Goal: Transaction & Acquisition: Purchase product/service

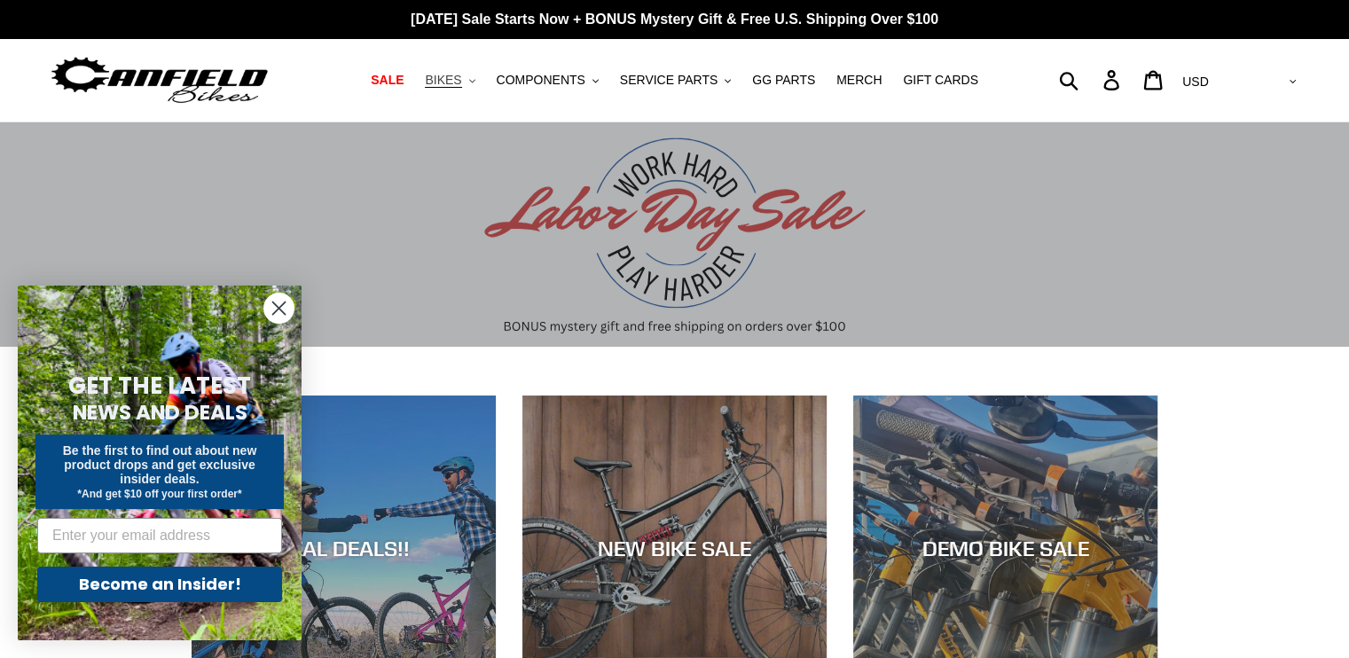
click at [484, 85] on button "BIKES .cls-1{fill:#231f20}" at bounding box center [449, 80] width 67 height 24
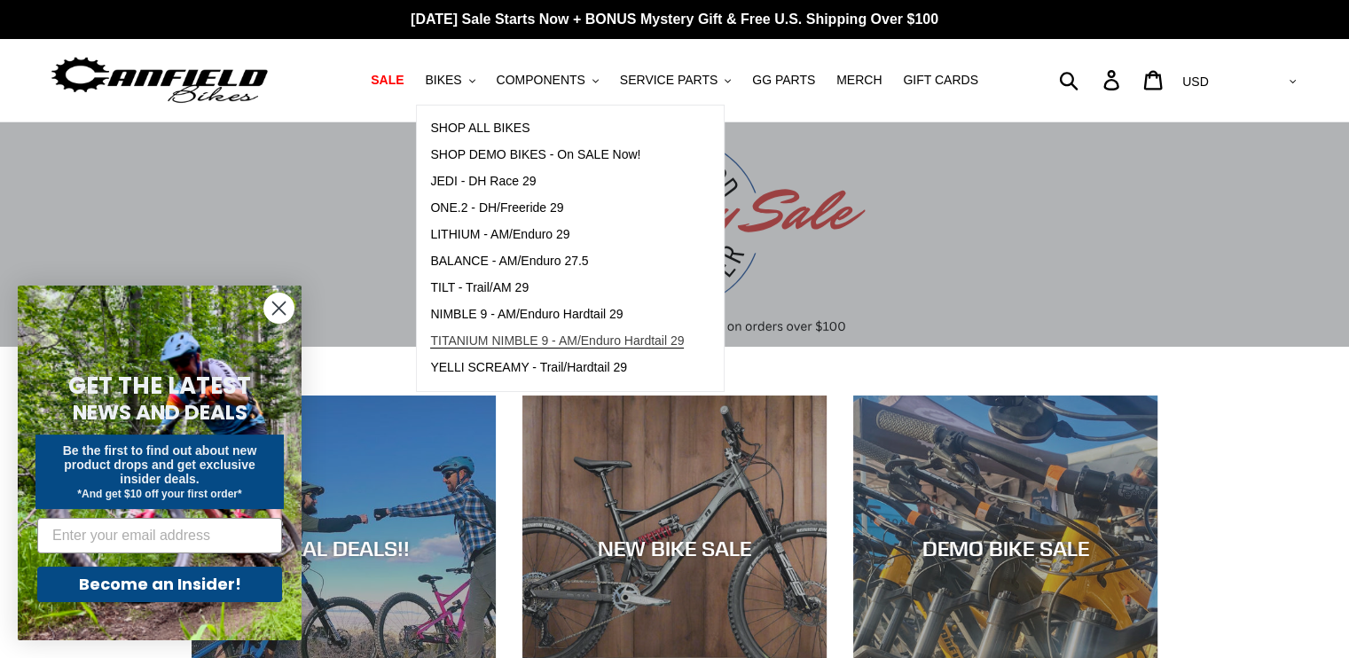
click at [492, 344] on span "TITANIUM NIMBLE 9 - AM/Enduro Hardtail 29" at bounding box center [557, 341] width 254 height 15
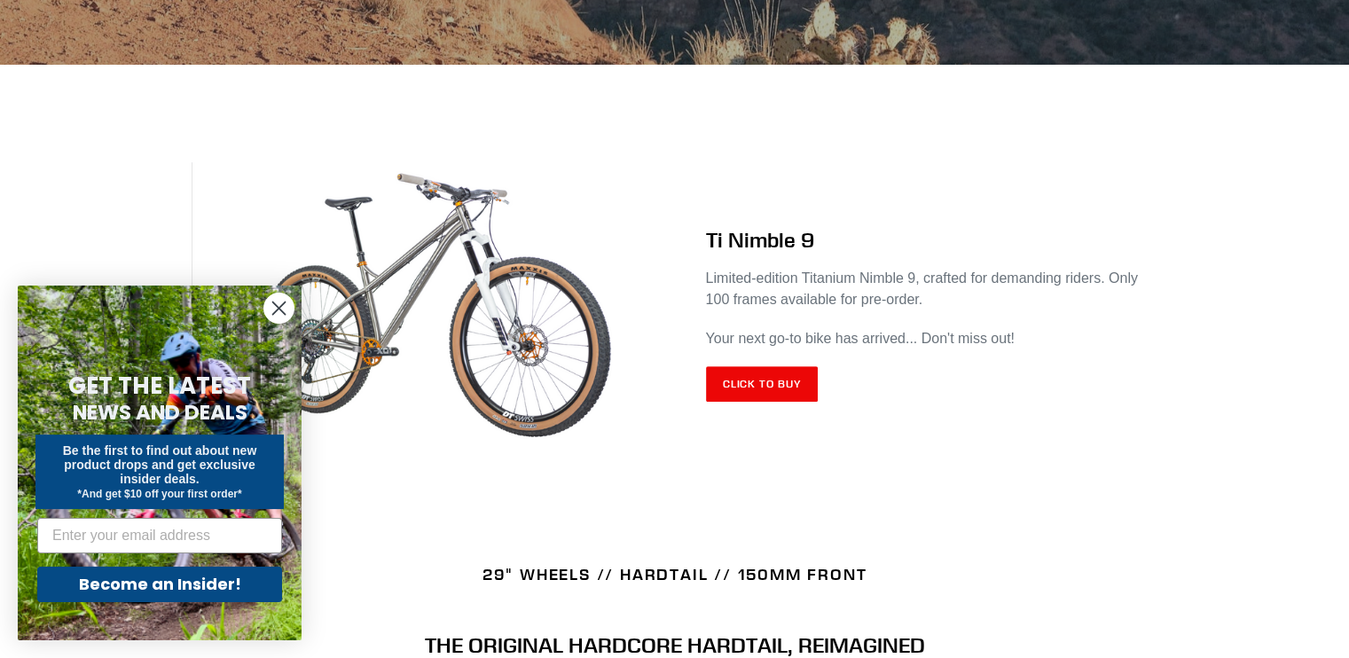
scroll to position [710, 0]
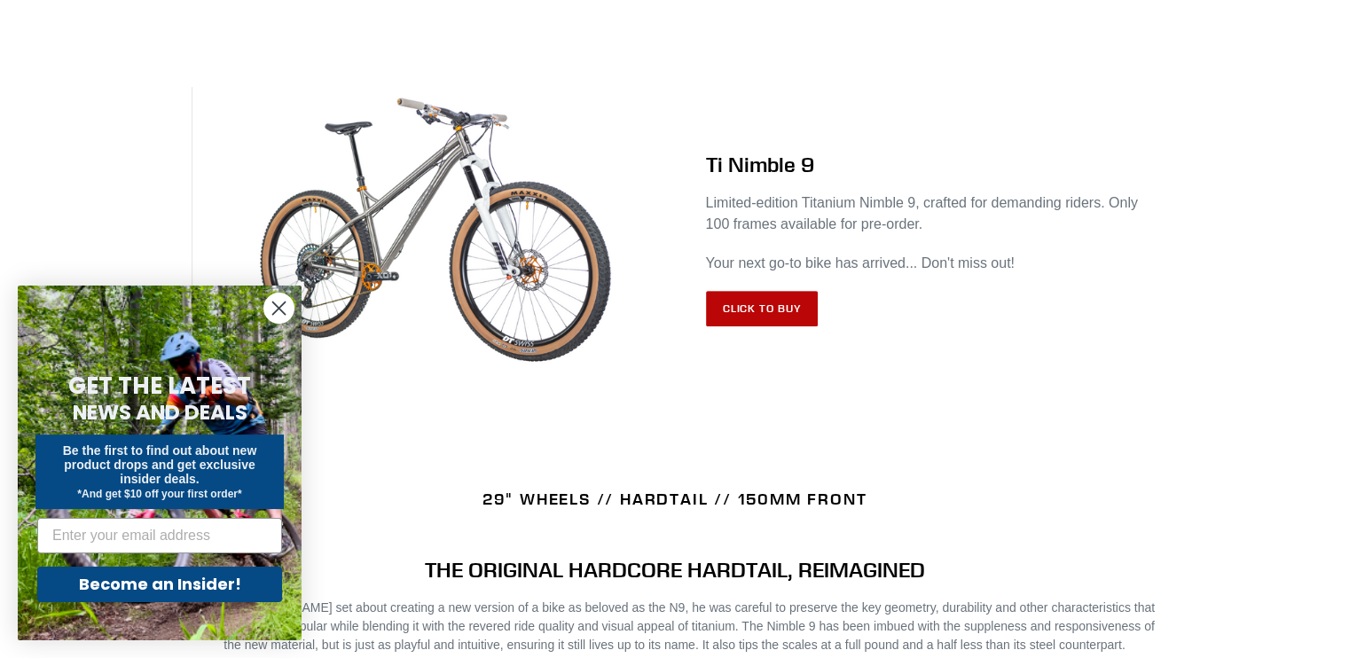
click at [759, 311] on link "Click to Buy" at bounding box center [762, 308] width 113 height 35
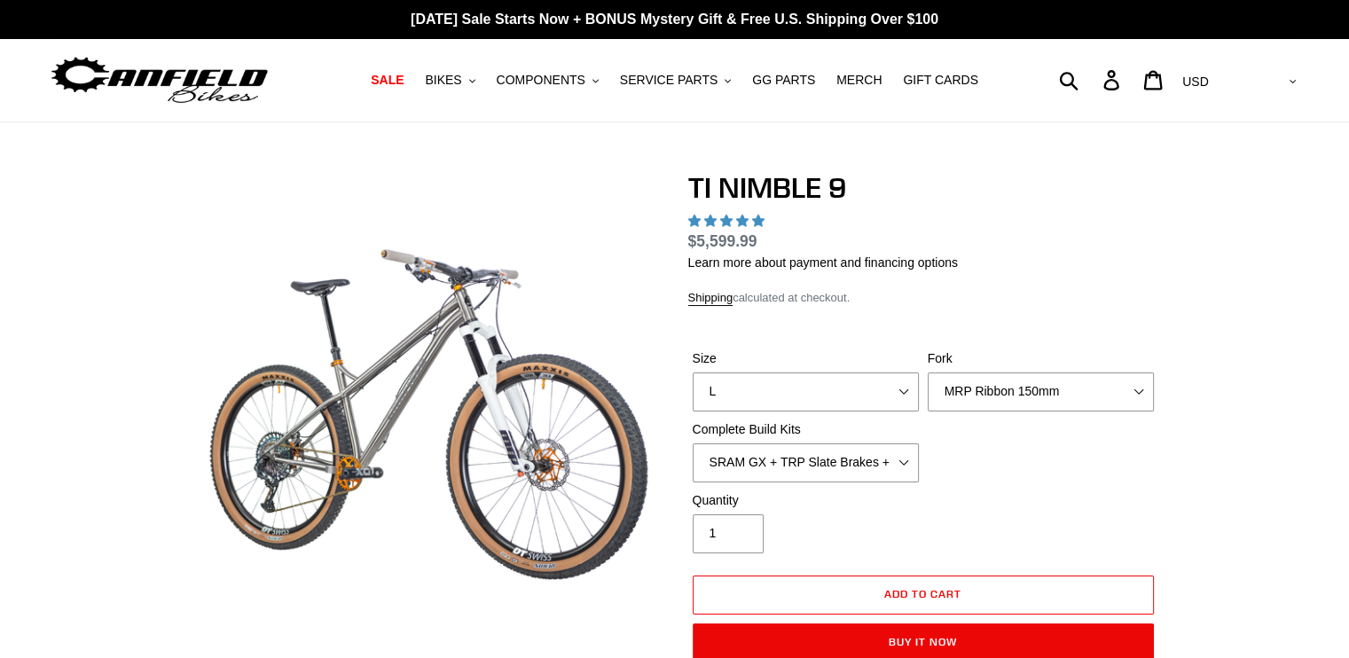
select select "highest-rating"
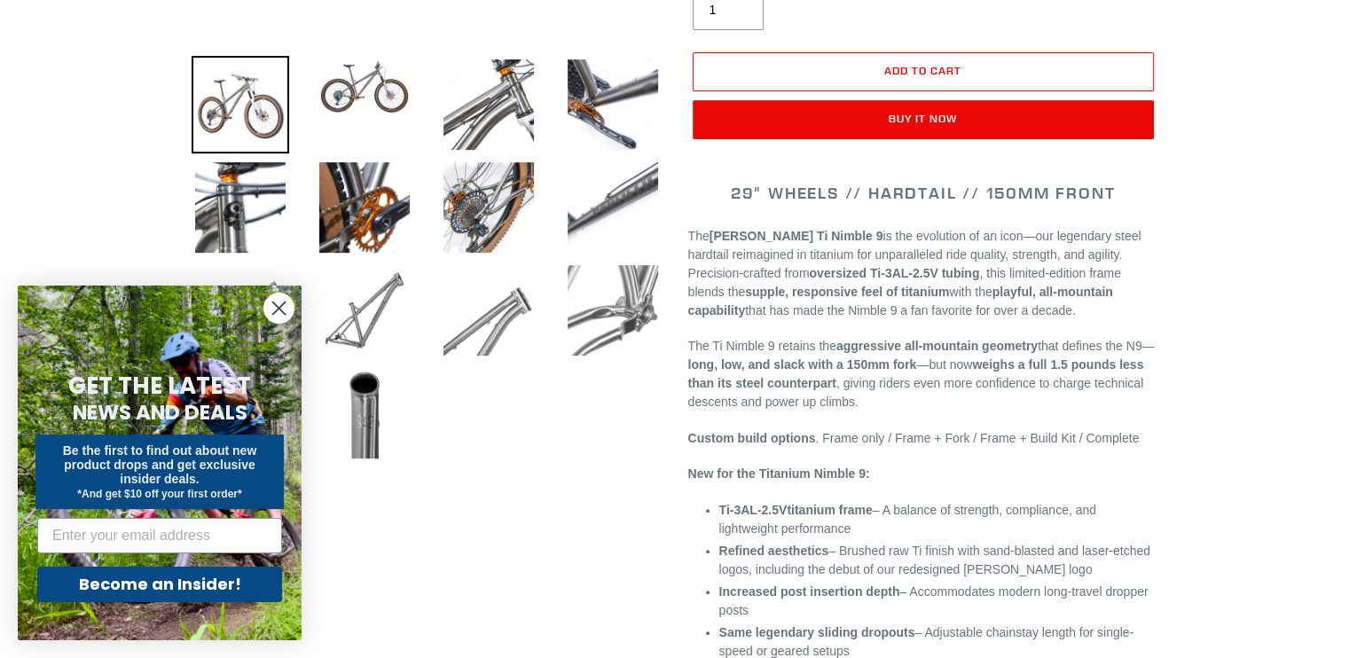
scroll to position [621, 0]
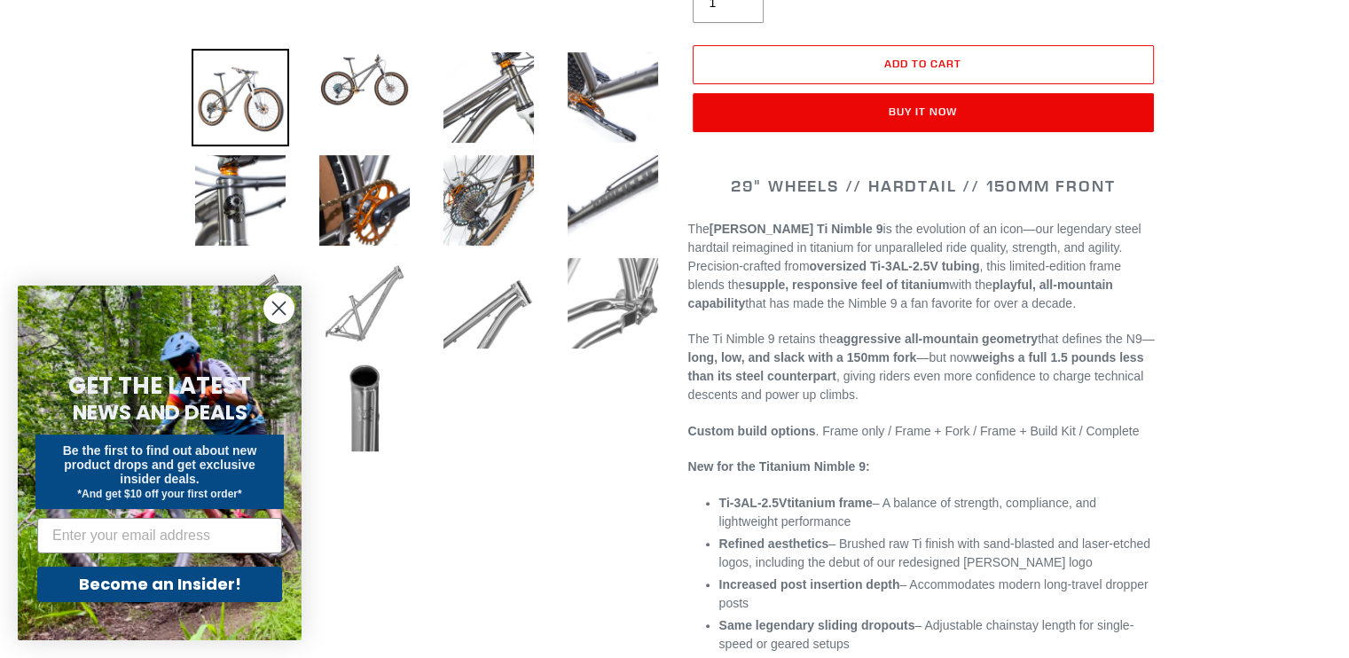
click at [354, 287] on img at bounding box center [365, 304] width 98 height 98
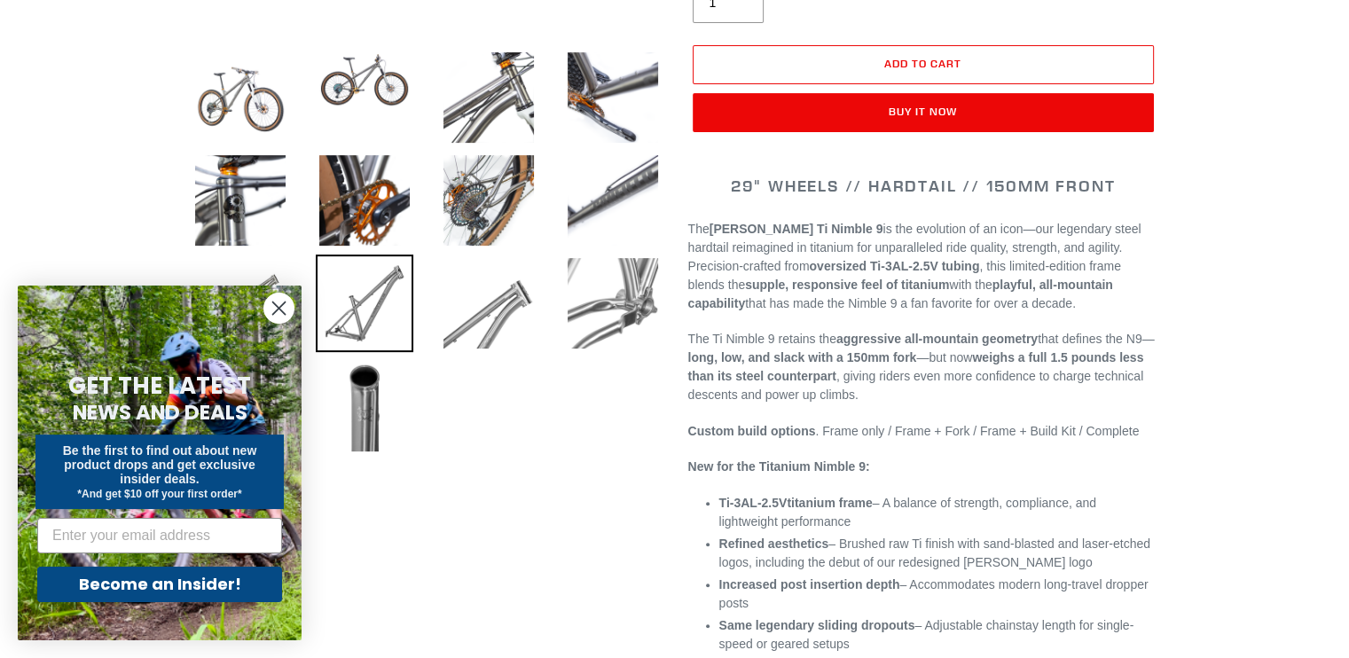
click at [284, 309] on circle "Close dialog" at bounding box center [278, 308] width 29 height 29
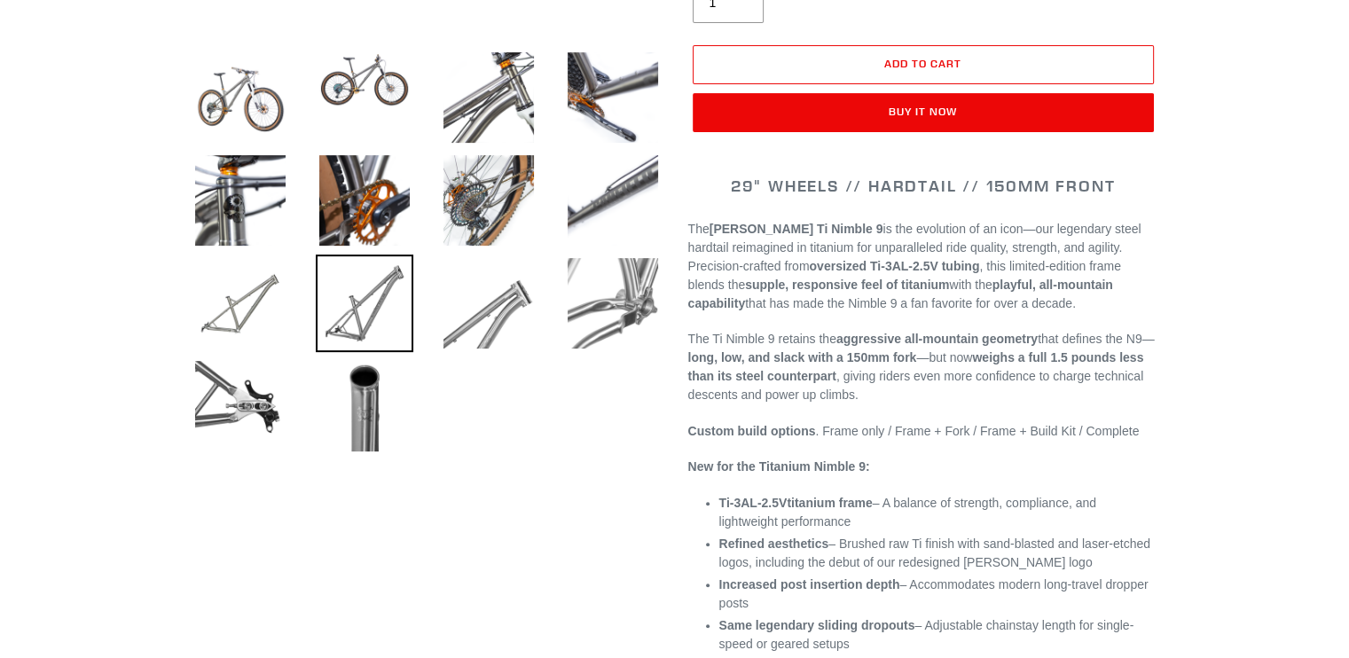
click at [366, 312] on img at bounding box center [365, 304] width 98 height 98
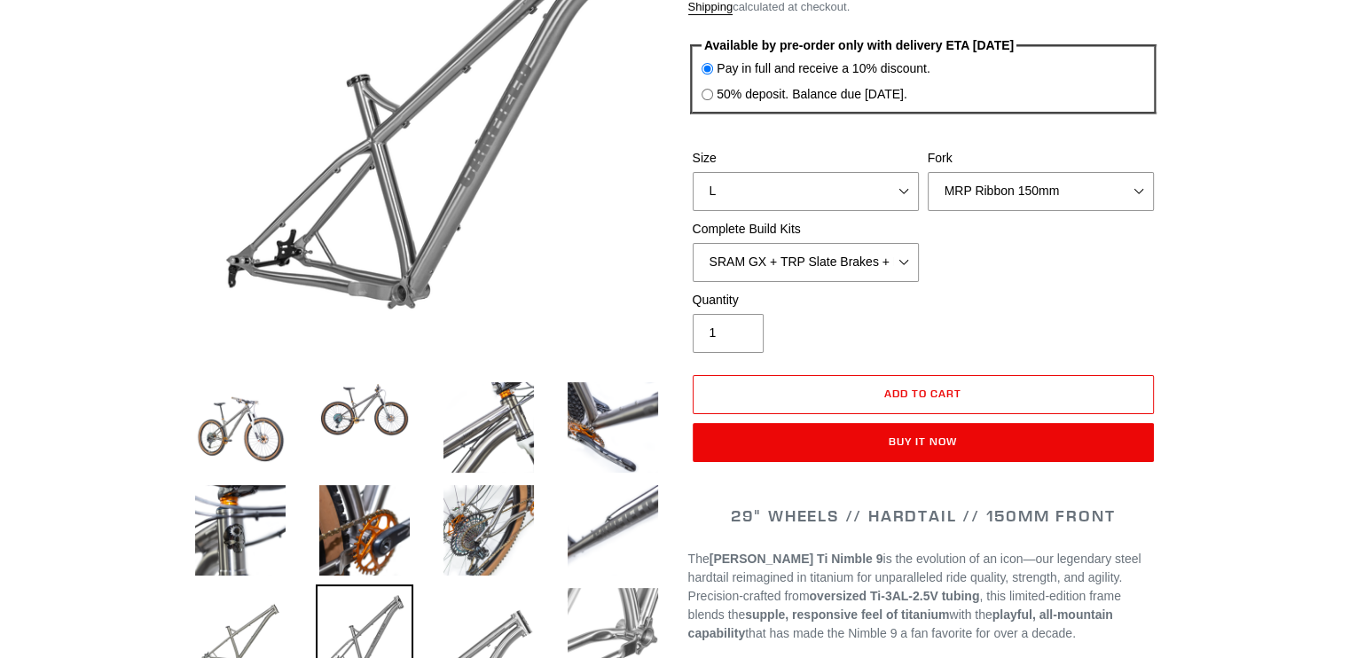
scroll to position [0, 0]
